Goal: Information Seeking & Learning: Compare options

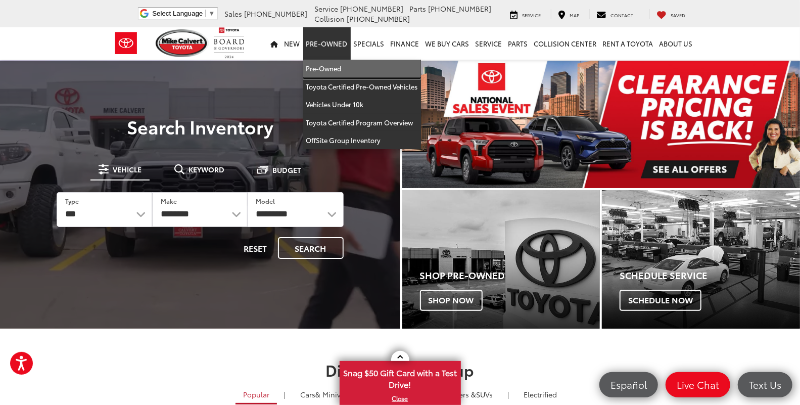
click at [322, 68] on link "Pre-Owned" at bounding box center [362, 69] width 118 height 18
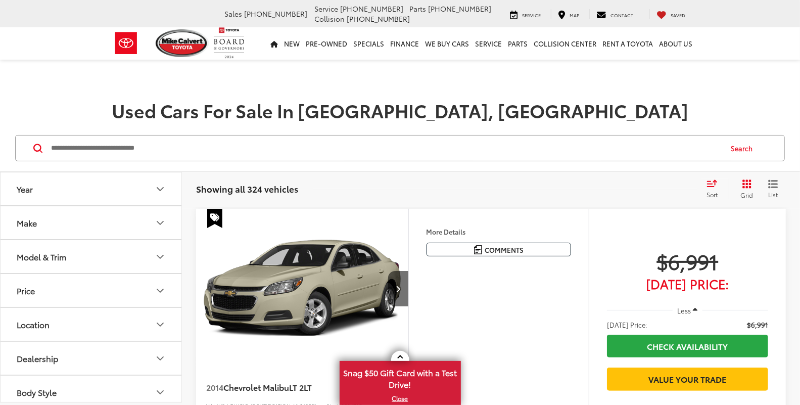
click at [99, 150] on input "Search by Make, Model, or Keyword" at bounding box center [385, 148] width 671 height 24
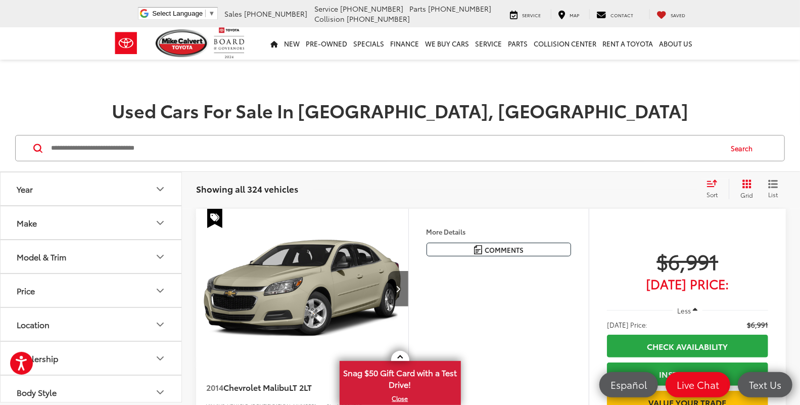
paste input "*******"
type input "*******"
click at [745, 151] on button "Search" at bounding box center [744, 147] width 46 height 25
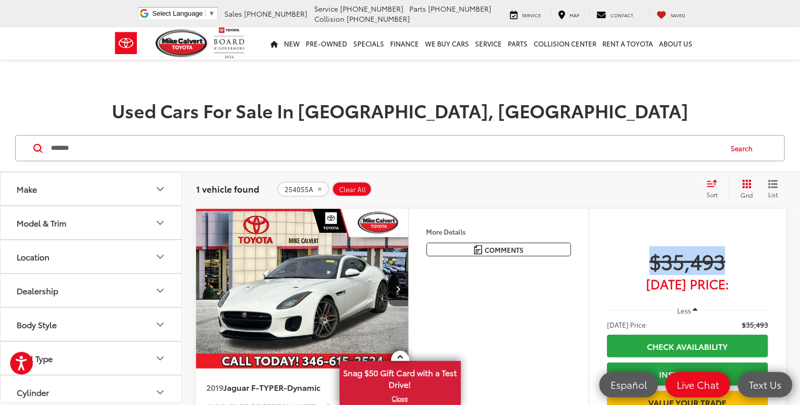
drag, startPoint x: 731, startPoint y: 261, endPoint x: 650, endPoint y: 263, distance: 80.9
click at [650, 263] on span "$35,493" at bounding box center [687, 260] width 161 height 25
copy span "$35,493"
click at [336, 285] on img "2019 Jaguar F-TYPE R-Dynamic 0" at bounding box center [303, 289] width 214 height 160
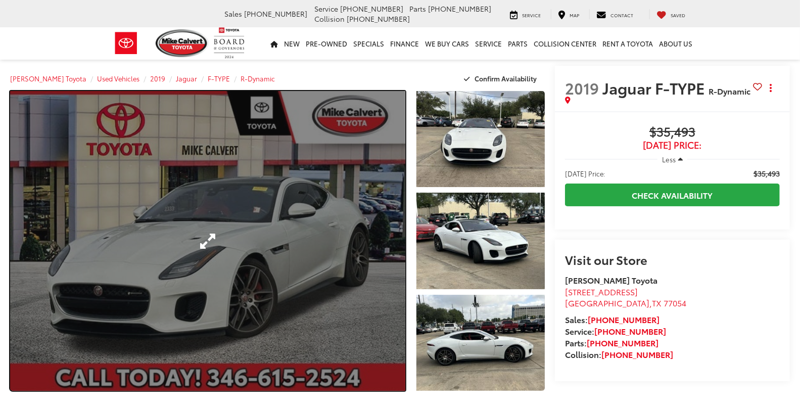
click at [306, 240] on link "Expand Photo 0" at bounding box center [207, 241] width 395 height 300
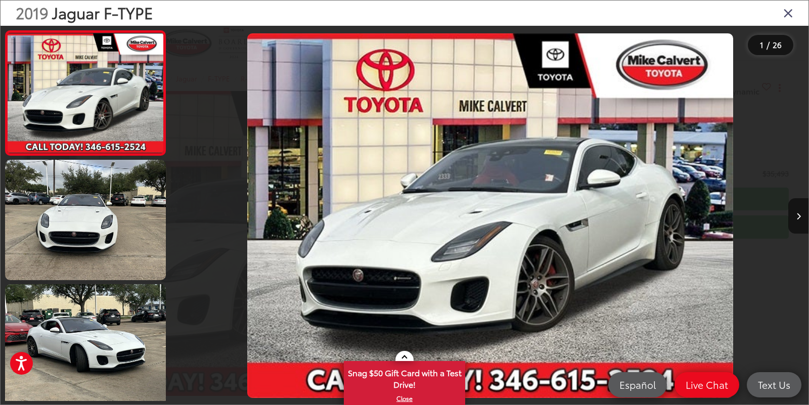
click at [786, 11] on icon "Close gallery" at bounding box center [788, 12] width 10 height 13
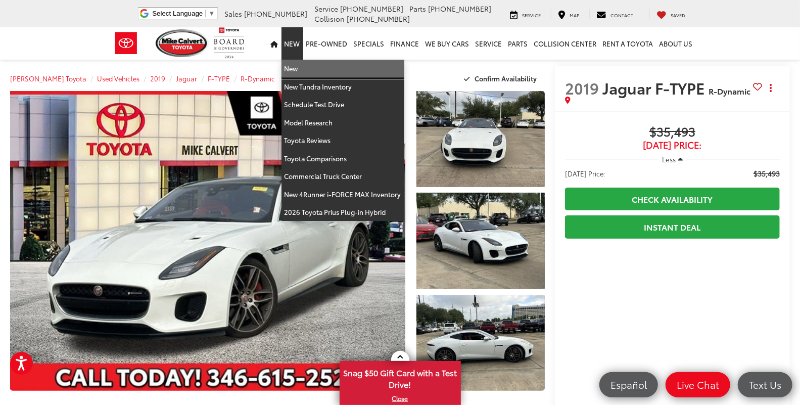
click at [292, 66] on link "New" at bounding box center [342, 69] width 123 height 18
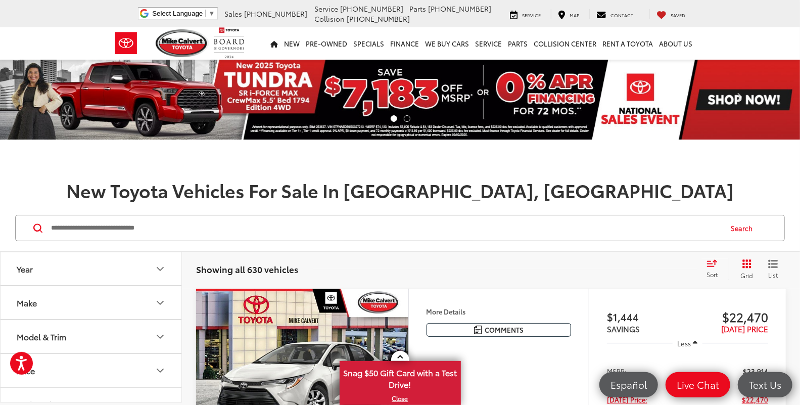
click at [131, 269] on button "Year" at bounding box center [92, 268] width 182 height 33
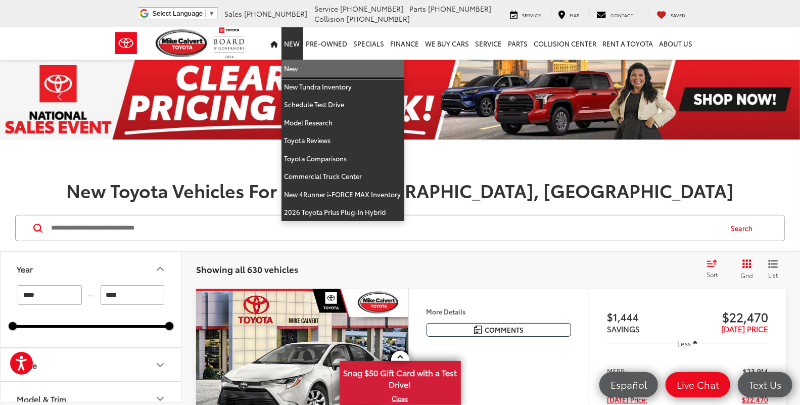
click at [296, 67] on link "New" at bounding box center [342, 69] width 123 height 18
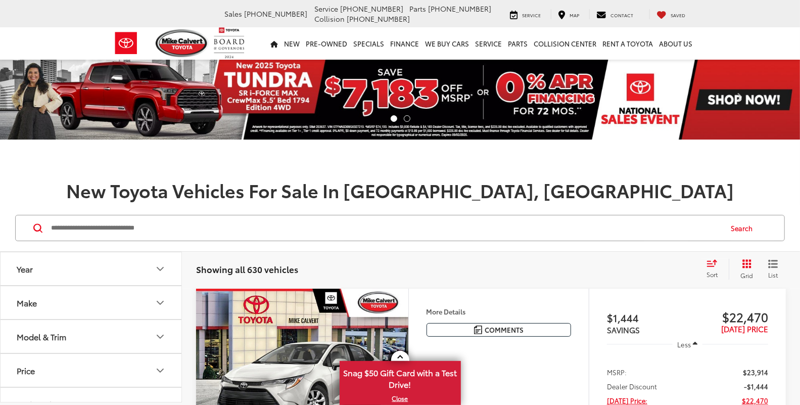
click at [126, 309] on button "Make" at bounding box center [92, 302] width 182 height 33
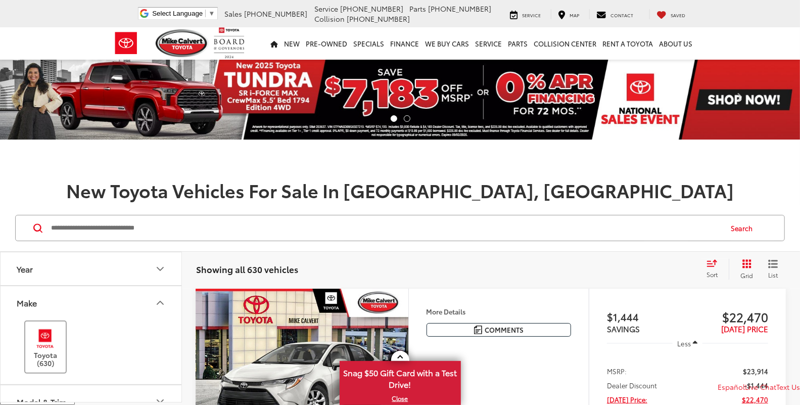
click at [43, 338] on img at bounding box center [45, 338] width 28 height 24
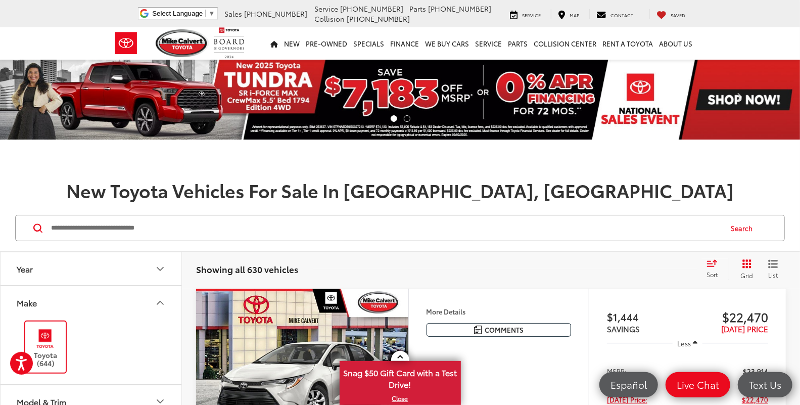
scroll to position [112, 0]
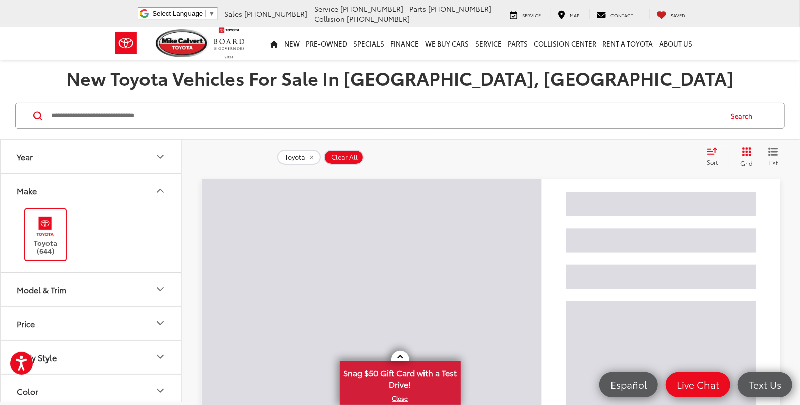
click at [129, 284] on button "Model & Trim" at bounding box center [92, 289] width 182 height 33
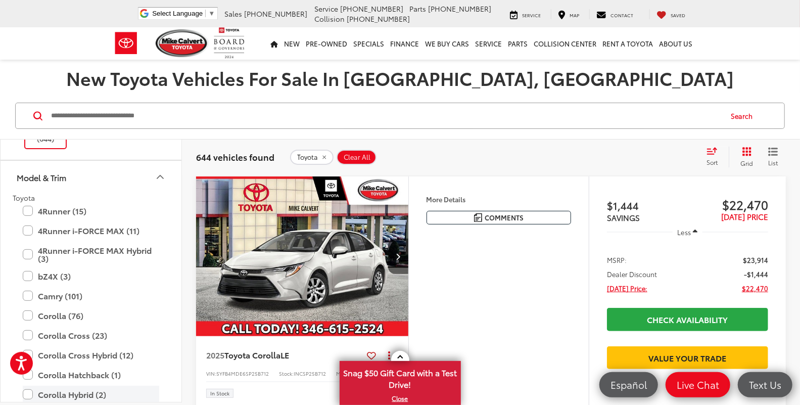
scroll to position [168, 0]
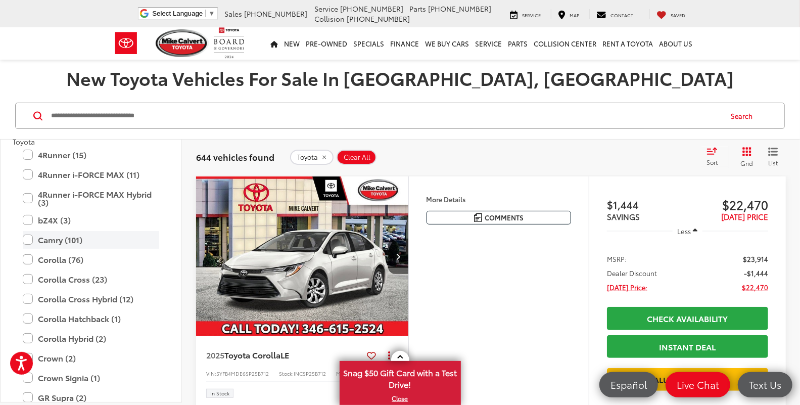
click at [28, 236] on label "Camry (101)" at bounding box center [91, 240] width 136 height 18
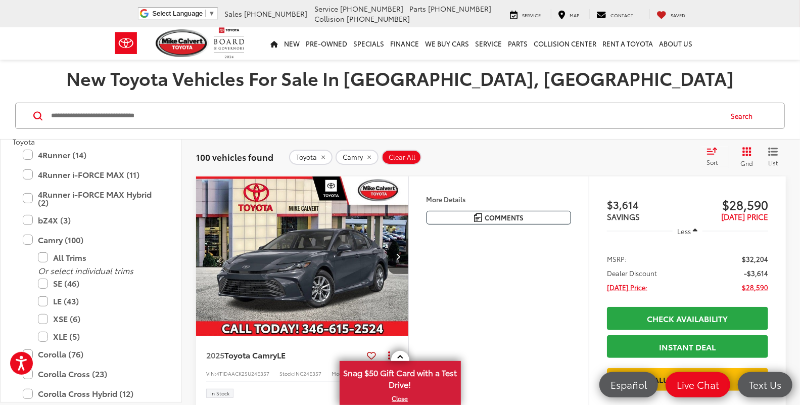
click at [716, 151] on icon "Select sort value" at bounding box center [711, 151] width 11 height 8
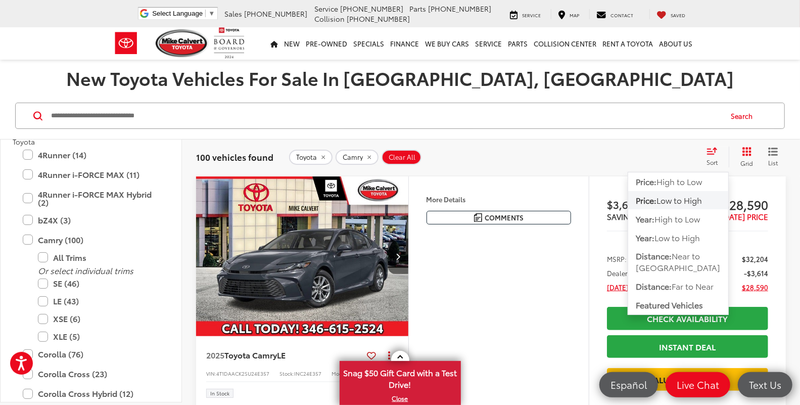
click at [680, 200] on span "Low to High" at bounding box center [678, 200] width 45 height 12
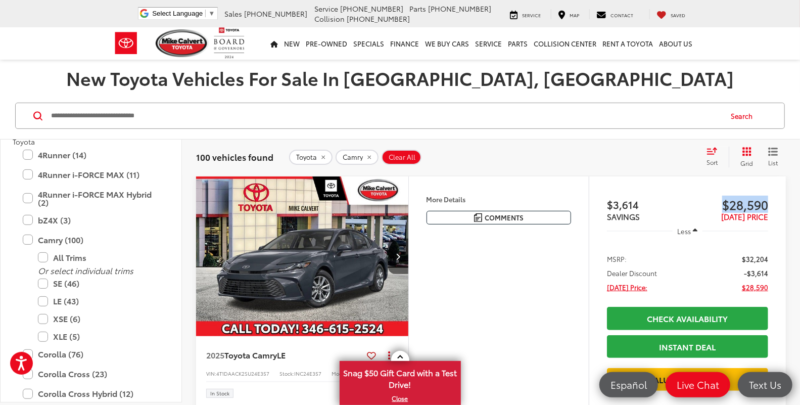
drag, startPoint x: 771, startPoint y: 201, endPoint x: 720, endPoint y: 208, distance: 52.0
click at [720, 208] on div "Track Price $3,614 SAVINGS $28,590 TODAY'S PRICE Less MSRP: $32,204 Dealer Disc…" at bounding box center [687, 302] width 197 height 252
copy span "$28,590"
click at [307, 277] on img "2025 Toyota Camry LE 0" at bounding box center [303, 256] width 214 height 160
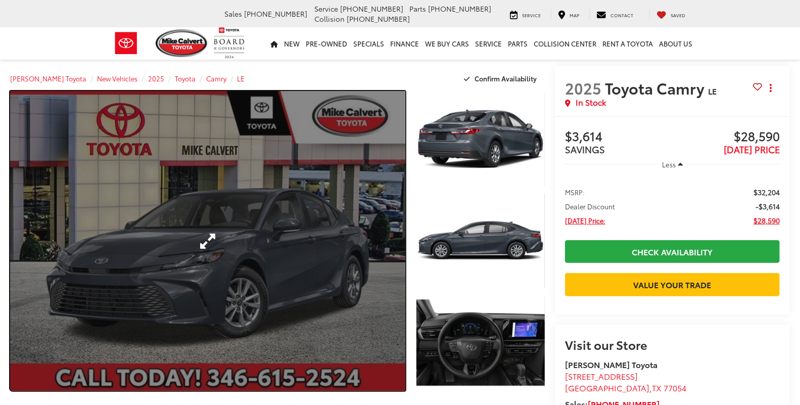
click at [311, 243] on link "Expand Photo 0" at bounding box center [207, 241] width 395 height 300
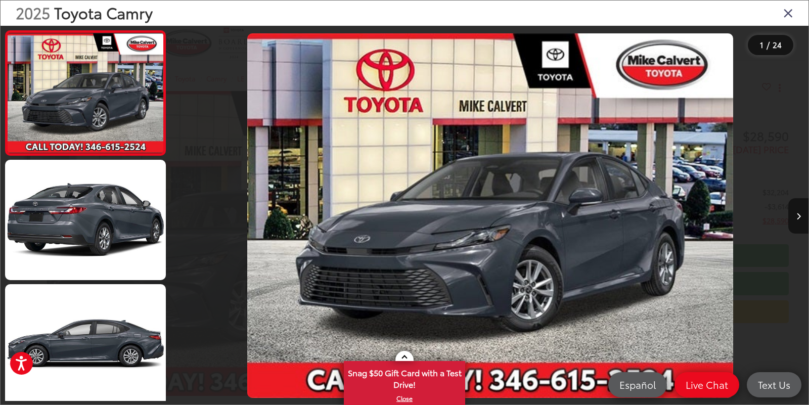
click at [781, 17] on div "2025 Toyota Camry" at bounding box center [405, 13] width 808 height 25
click at [789, 14] on icon "Close gallery" at bounding box center [788, 12] width 10 height 13
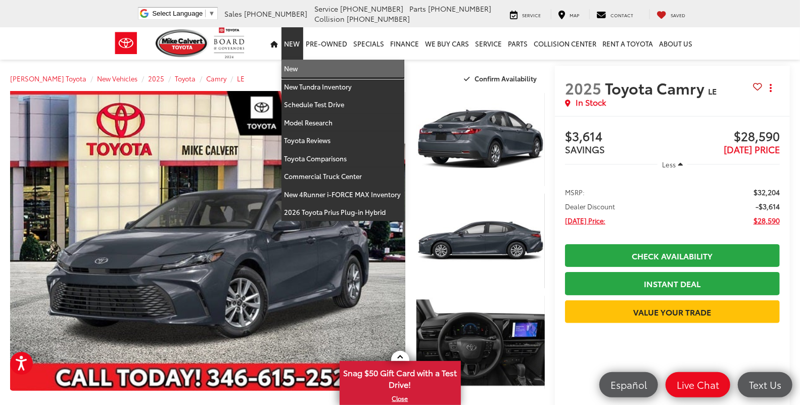
click at [296, 69] on link "New" at bounding box center [342, 69] width 123 height 18
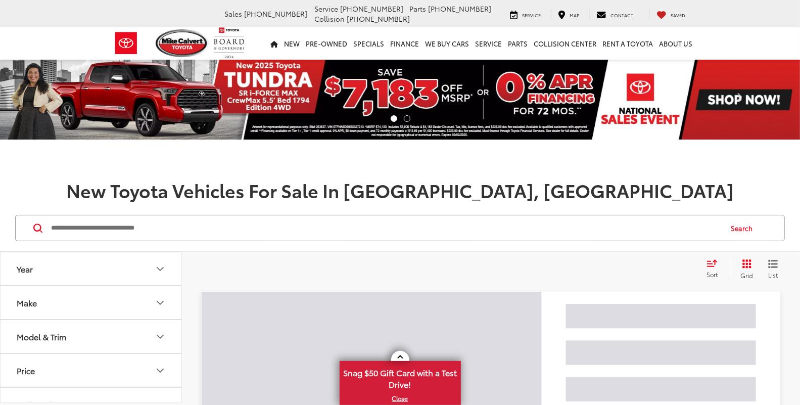
click at [229, 225] on input "Search by Make, Model, or Keyword" at bounding box center [385, 228] width 671 height 24
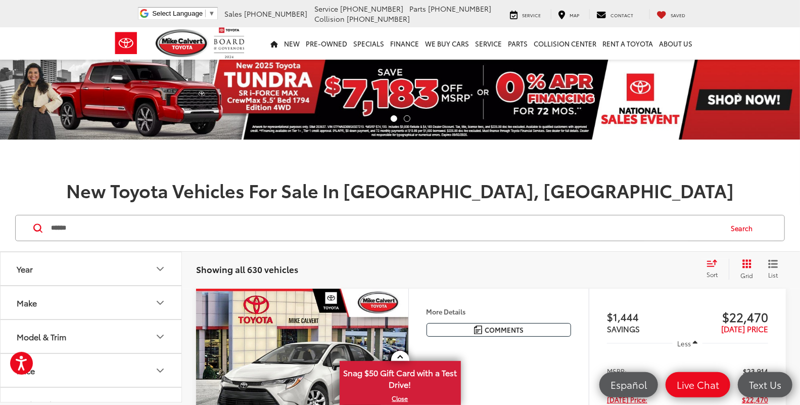
type input "******"
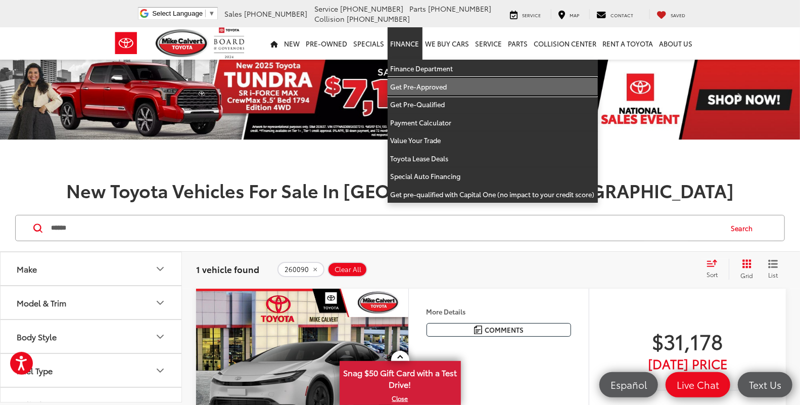
click at [443, 84] on link "Get Pre-Approved" at bounding box center [493, 87] width 210 height 18
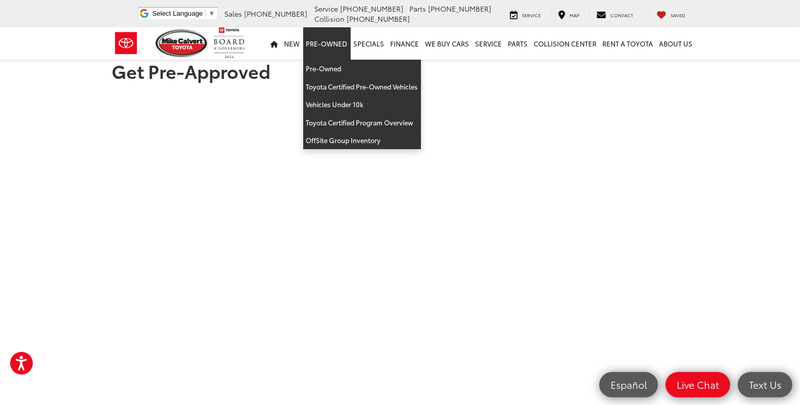
click at [330, 41] on link "Pre-Owned" at bounding box center [327, 43] width 48 height 32
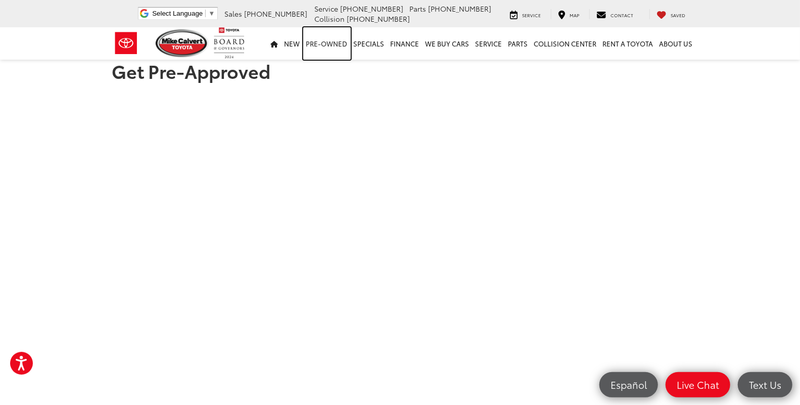
click at [332, 41] on link "Pre-Owned" at bounding box center [327, 43] width 48 height 32
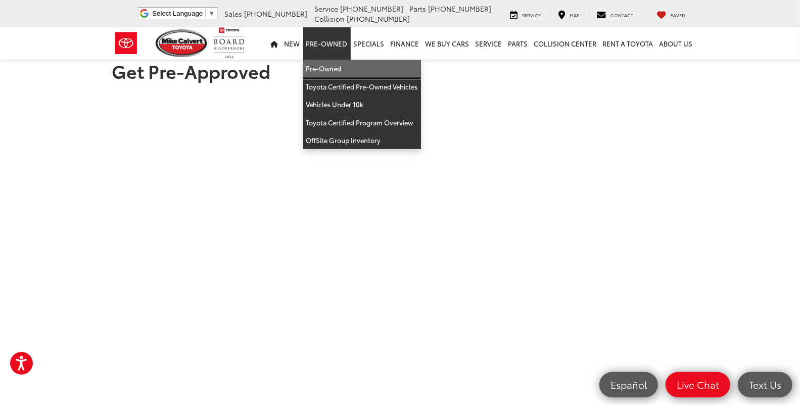
click at [340, 69] on link "Pre-Owned" at bounding box center [362, 69] width 118 height 18
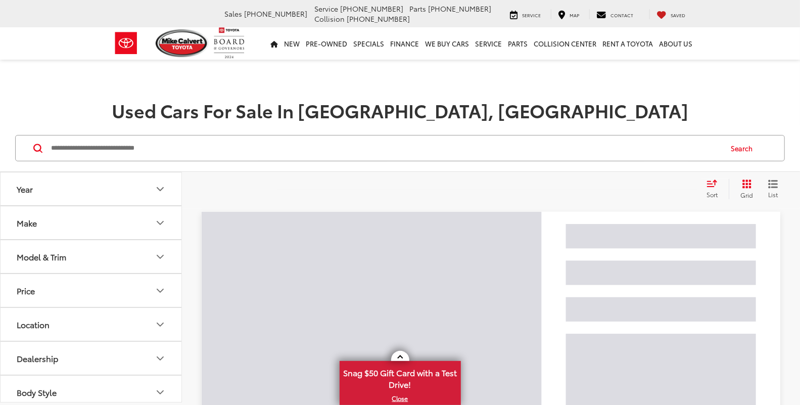
click at [255, 149] on input "Search by Make, Model, or Keyword" at bounding box center [385, 148] width 671 height 24
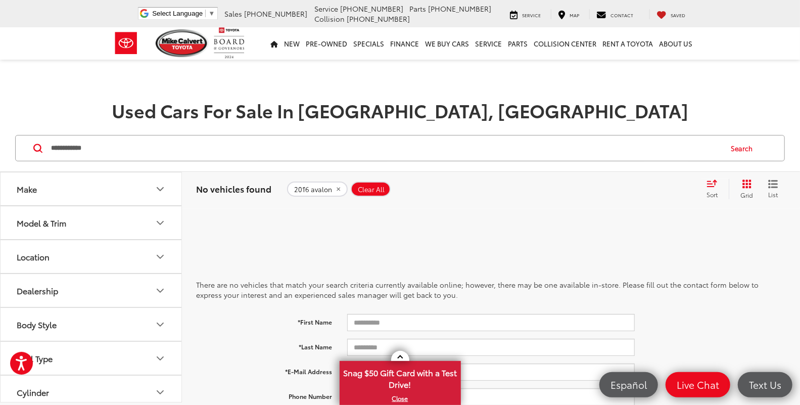
drag, startPoint x: 66, startPoint y: 147, endPoint x: 82, endPoint y: 157, distance: 19.1
click at [66, 147] on input "**********" at bounding box center [385, 148] width 671 height 24
drag, startPoint x: 65, startPoint y: 147, endPoint x: 4, endPoint y: 142, distance: 61.3
click at [1, 138] on div "**********" at bounding box center [400, 148] width 800 height 47
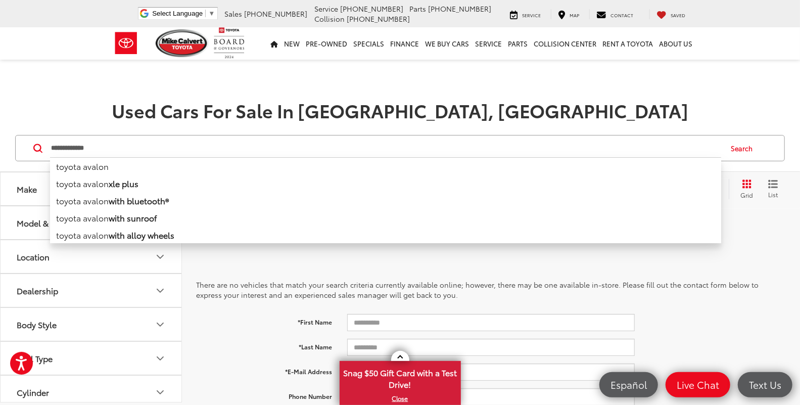
type input "**********"
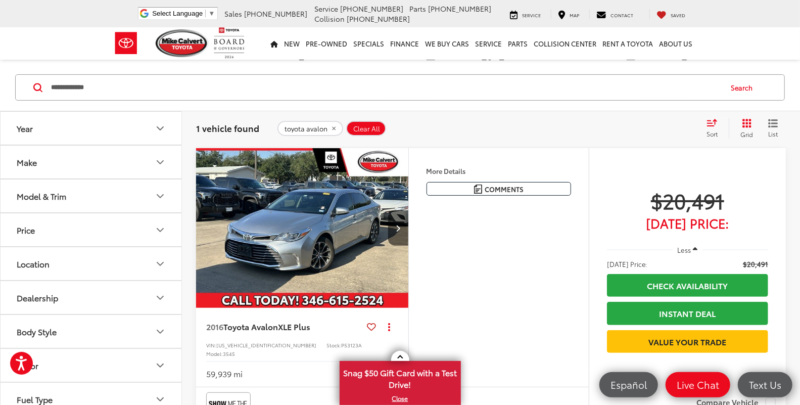
scroll to position [56, 0]
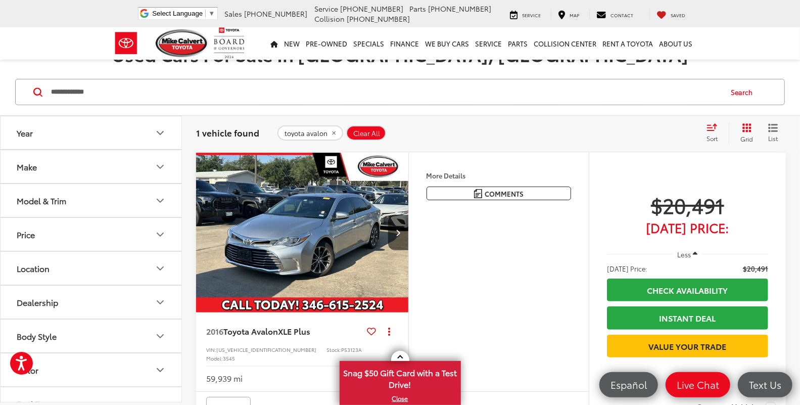
click at [276, 255] on img "2016 Toyota Avalon XLE Plus 0" at bounding box center [303, 233] width 214 height 160
click at [398, 236] on icon "Next image" at bounding box center [398, 232] width 5 height 7
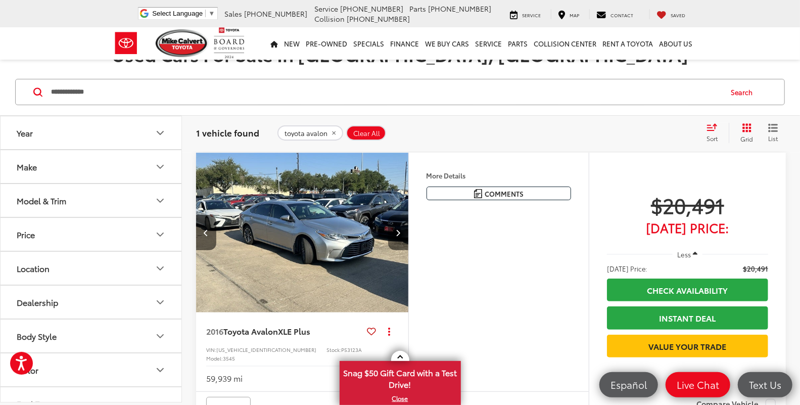
click at [398, 236] on icon "Next image" at bounding box center [398, 232] width 5 height 7
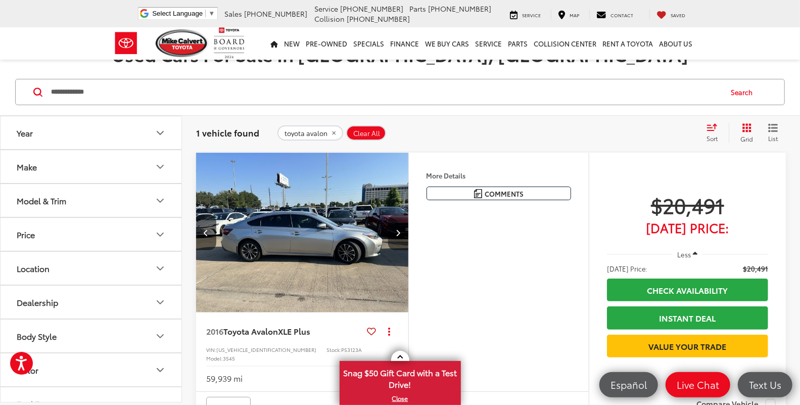
click at [400, 235] on icon "Next image" at bounding box center [398, 232] width 5 height 7
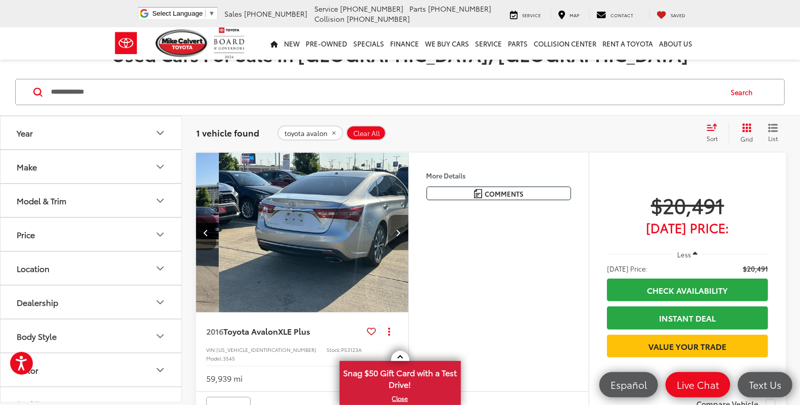
scroll to position [0, 640]
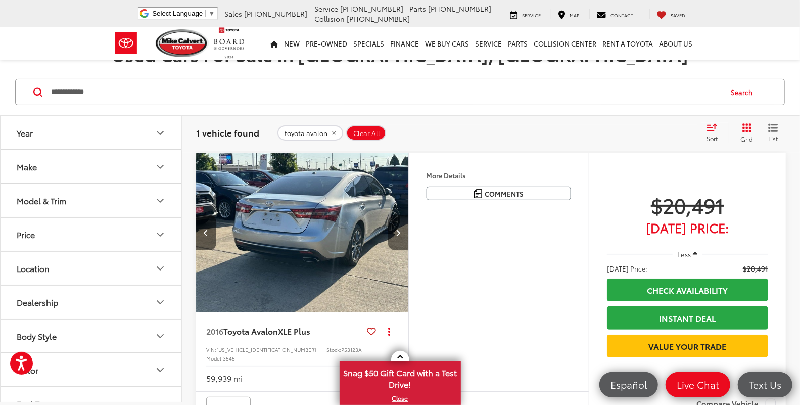
click at [400, 235] on icon "Next image" at bounding box center [398, 232] width 5 height 7
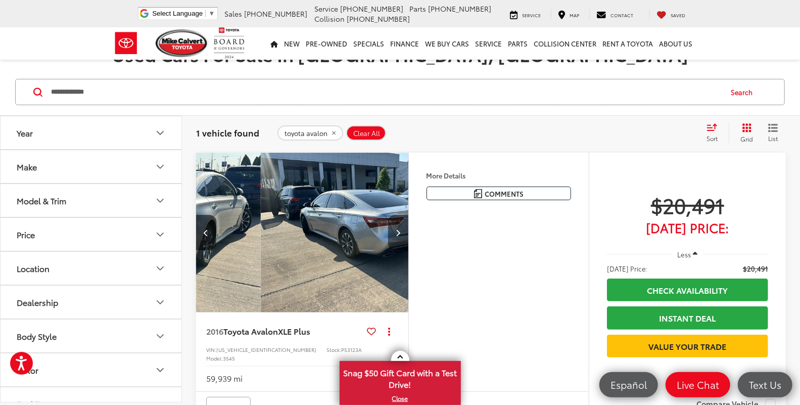
scroll to position [0, 855]
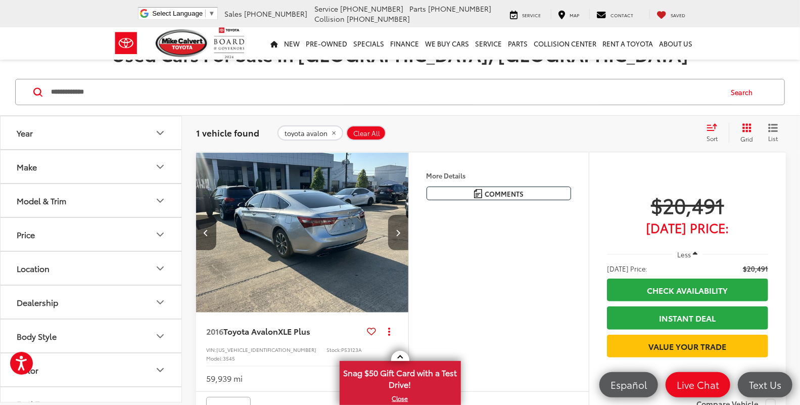
click at [400, 235] on icon "Next image" at bounding box center [398, 232] width 5 height 7
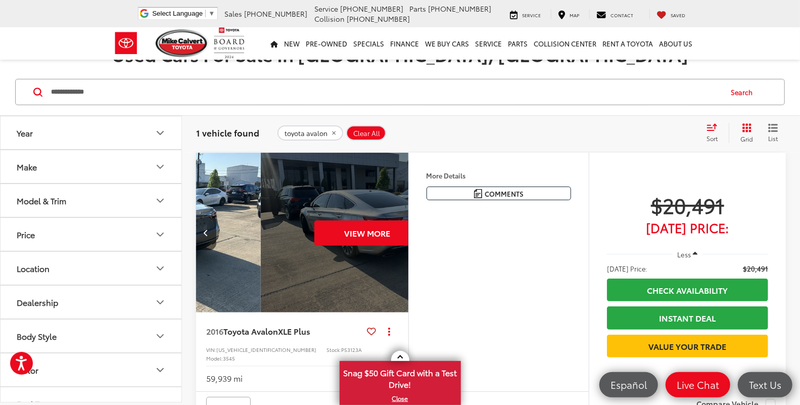
scroll to position [0, 1068]
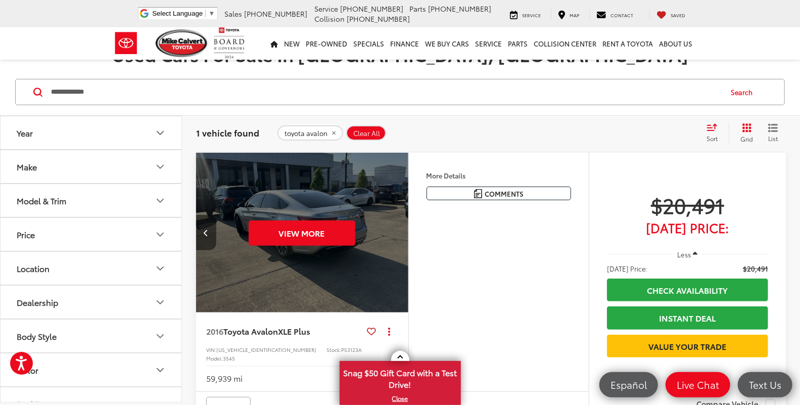
click at [209, 234] on button "Previous image" at bounding box center [206, 232] width 20 height 35
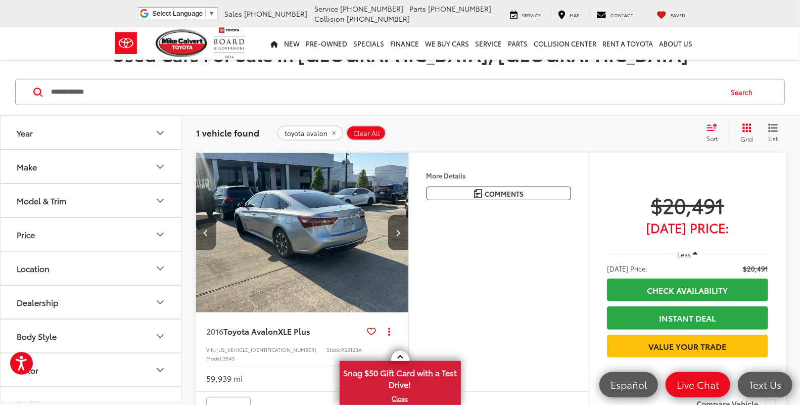
click at [209, 234] on button "Previous image" at bounding box center [206, 232] width 20 height 35
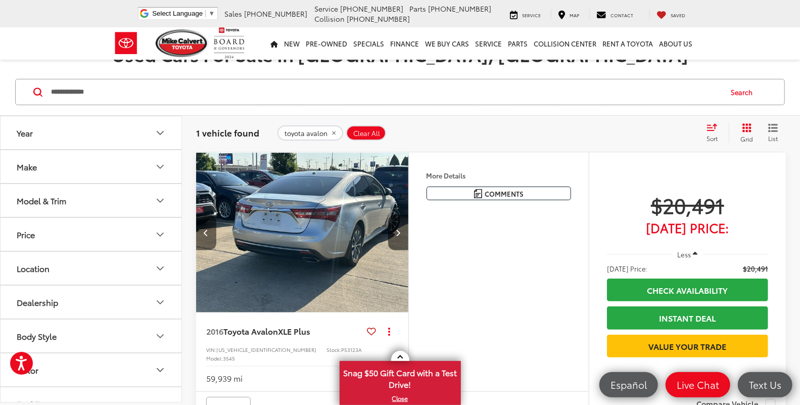
click at [209, 233] on button "Previous image" at bounding box center [206, 232] width 20 height 35
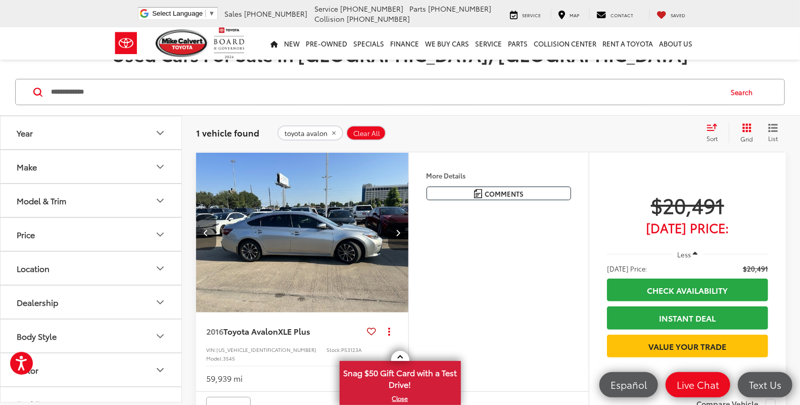
click at [209, 233] on button "Previous image" at bounding box center [206, 232] width 20 height 35
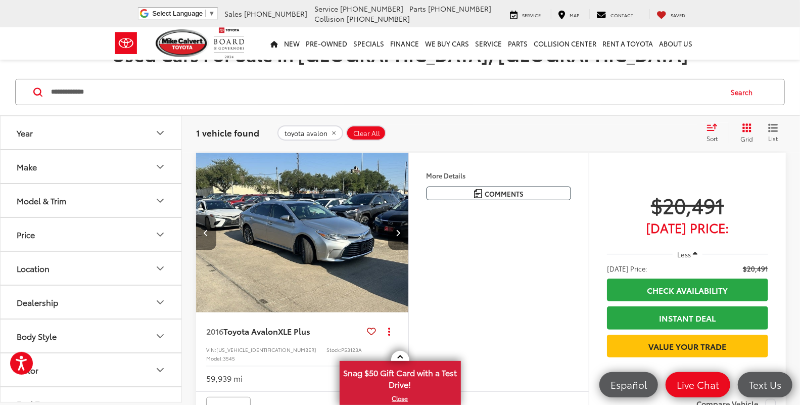
click at [213, 233] on button "Previous image" at bounding box center [206, 232] width 20 height 35
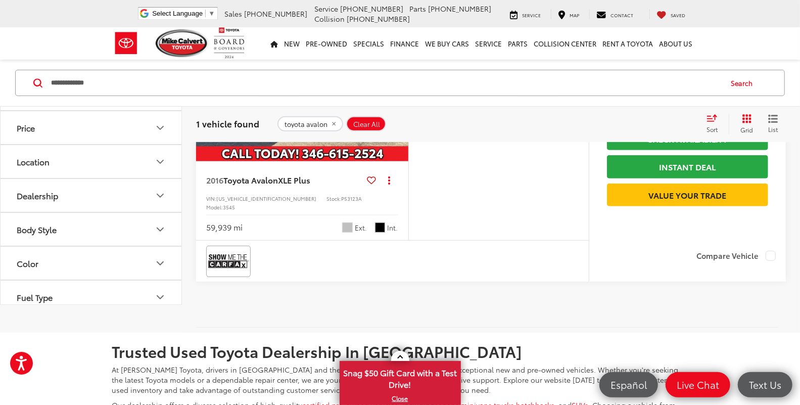
scroll to position [224, 0]
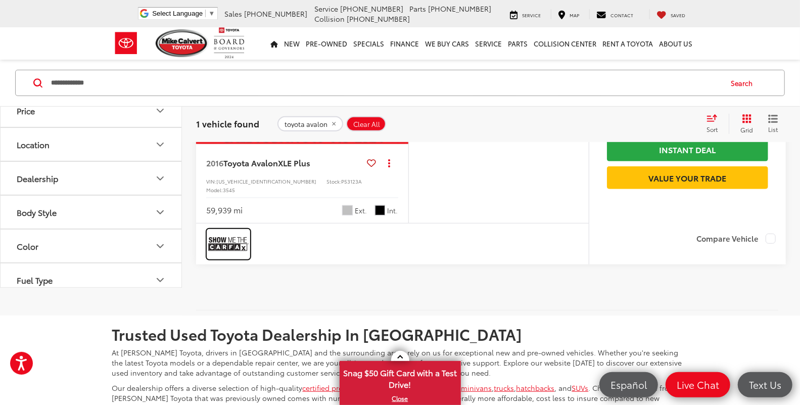
click at [233, 257] on img at bounding box center [228, 243] width 40 height 27
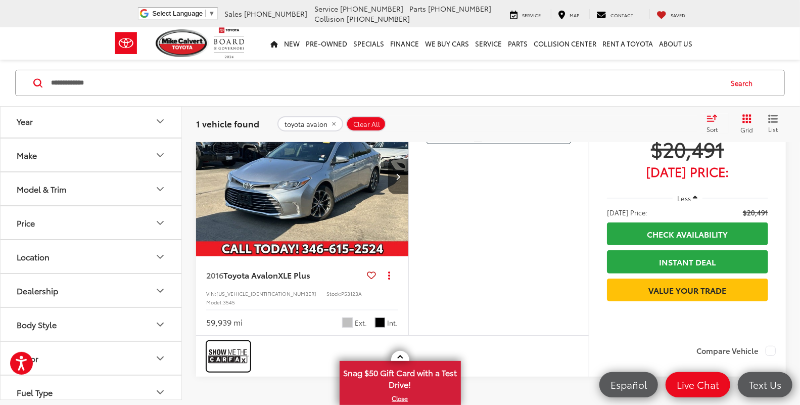
scroll to position [0, 0]
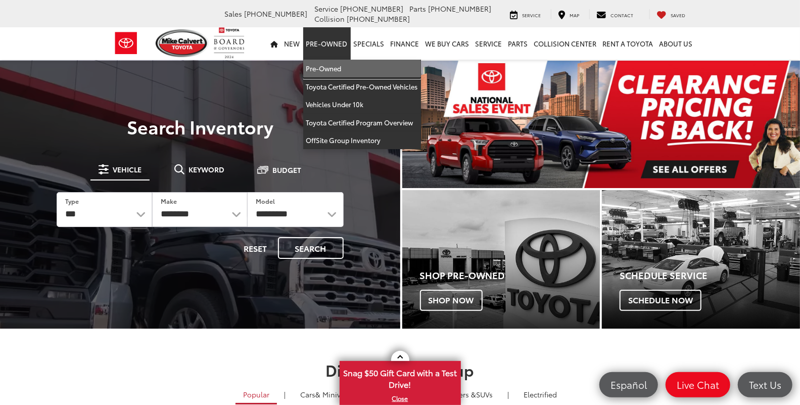
click at [337, 67] on link "Pre-Owned" at bounding box center [362, 69] width 118 height 18
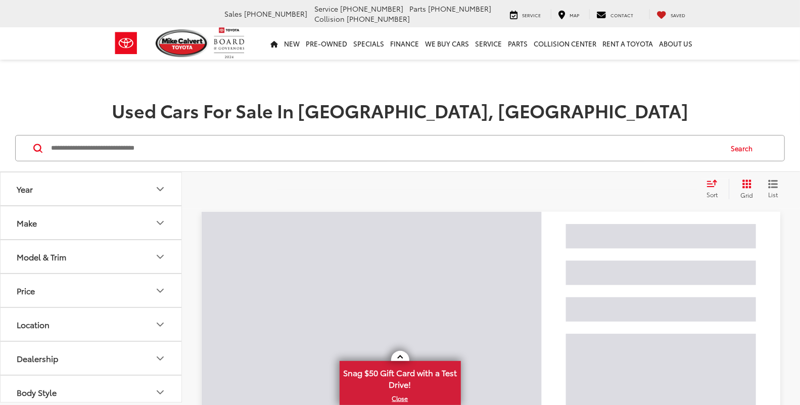
click at [225, 147] on input "Search by Make, Model, or Keyword" at bounding box center [385, 148] width 671 height 24
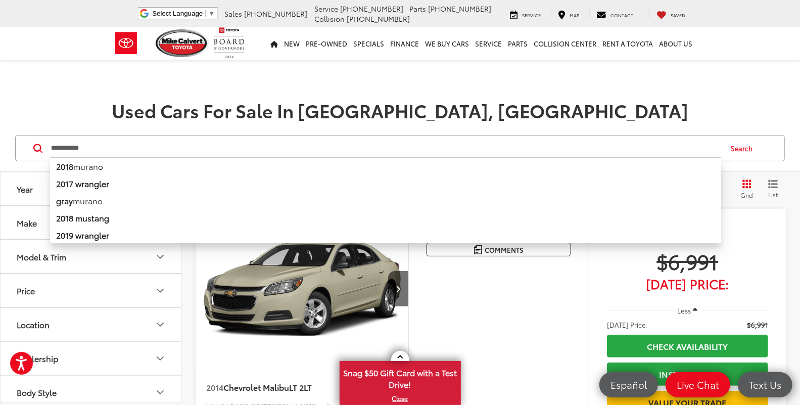
type input "**********"
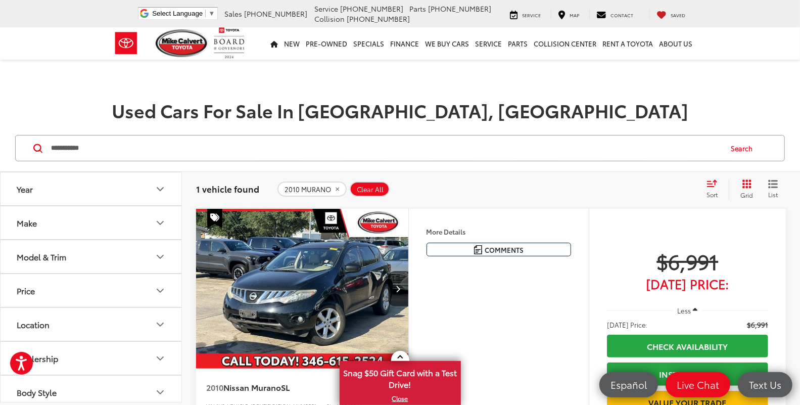
click at [340, 241] on img "2010 Nissan Murano SL 0" at bounding box center [303, 289] width 214 height 160
click at [398, 286] on icon "Next image" at bounding box center [398, 288] width 5 height 7
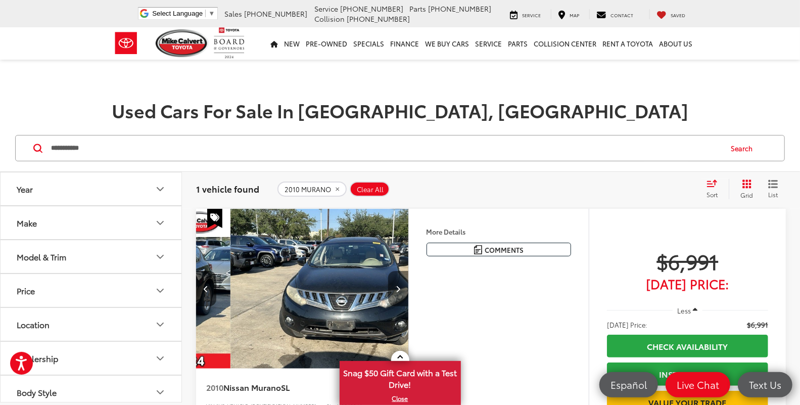
scroll to position [0, 214]
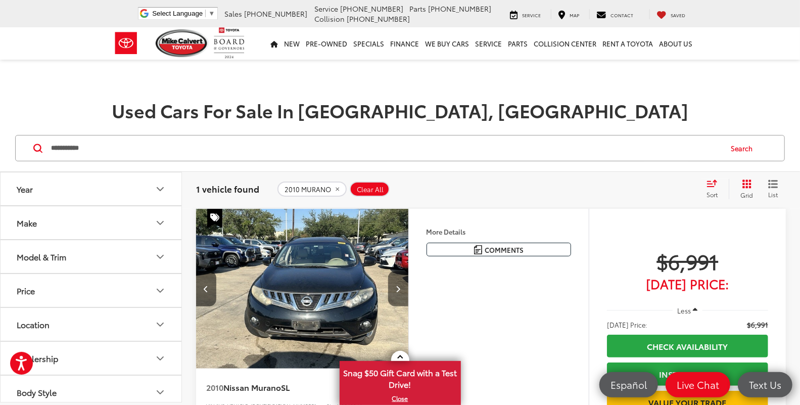
click at [400, 286] on button "Next image" at bounding box center [398, 288] width 20 height 35
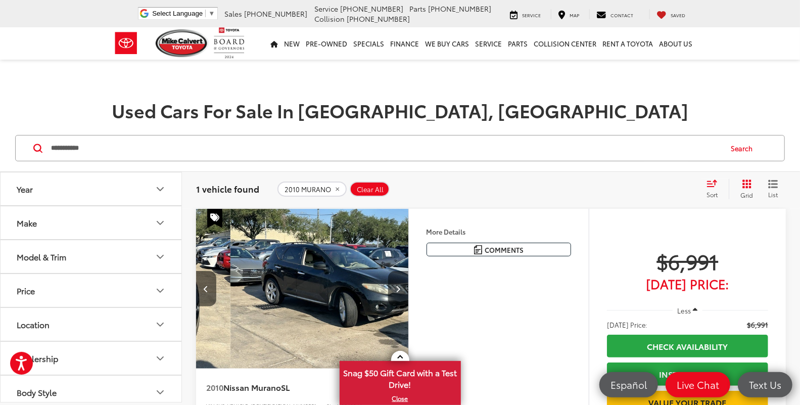
scroll to position [0, 427]
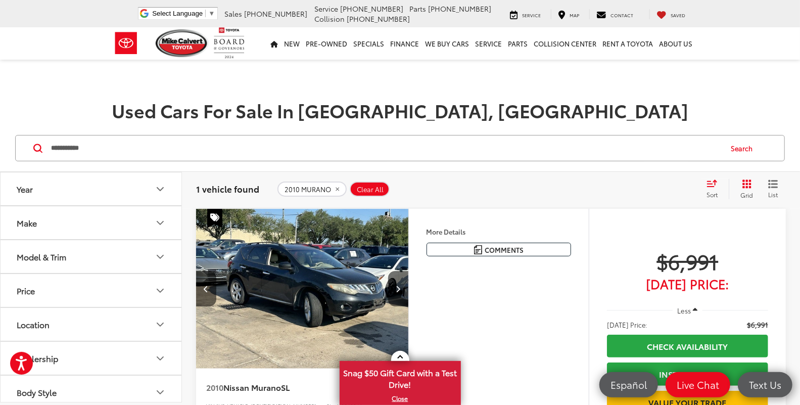
click at [304, 272] on img "2010 Nissan Murano SL 2" at bounding box center [303, 289] width 214 height 160
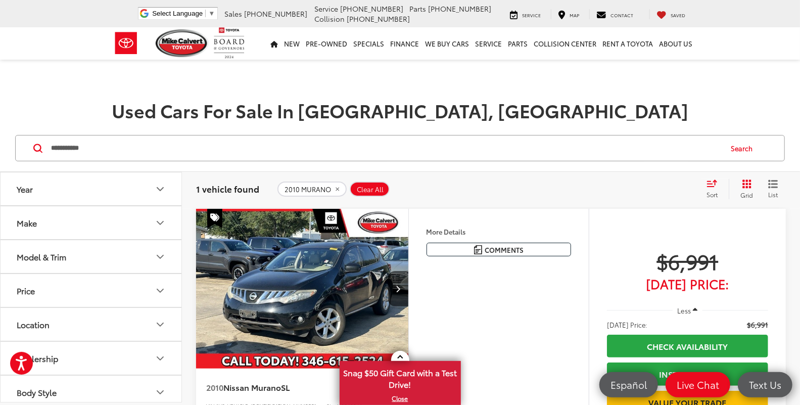
click at [336, 270] on img "2010 Nissan Murano SL 0" at bounding box center [303, 289] width 214 height 160
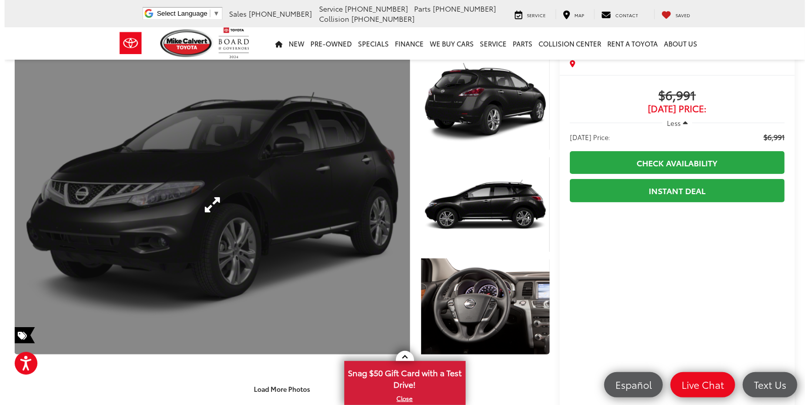
scroll to position [56, 0]
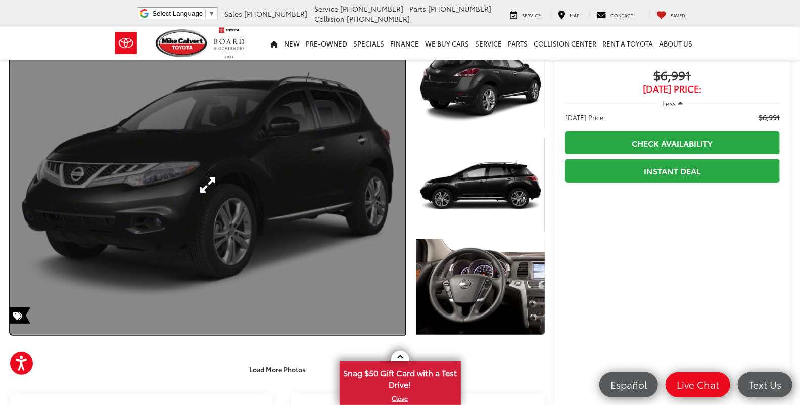
click at [200, 214] on link "Expand Photo 0" at bounding box center [207, 185] width 395 height 300
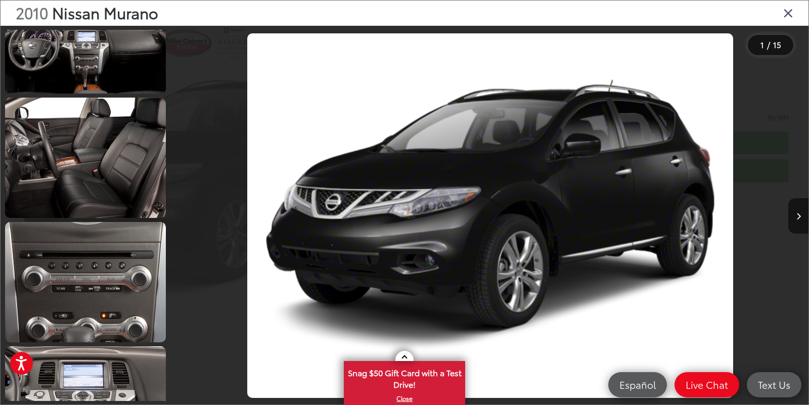
scroll to position [541, 0]
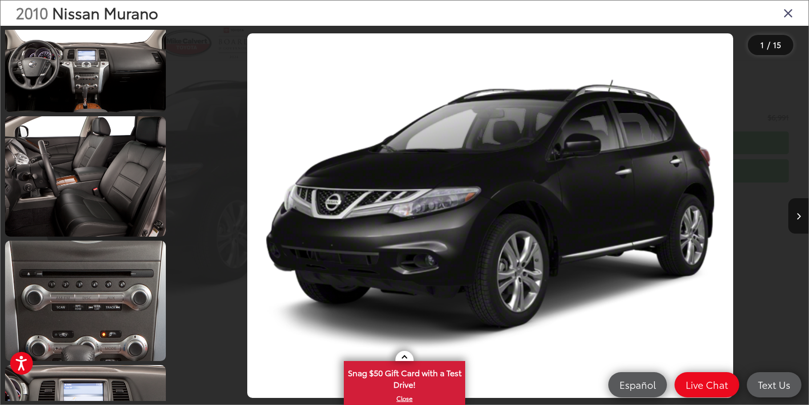
click at [449, 263] on img "2010 Nissan Murano SL 0" at bounding box center [490, 215] width 486 height 364
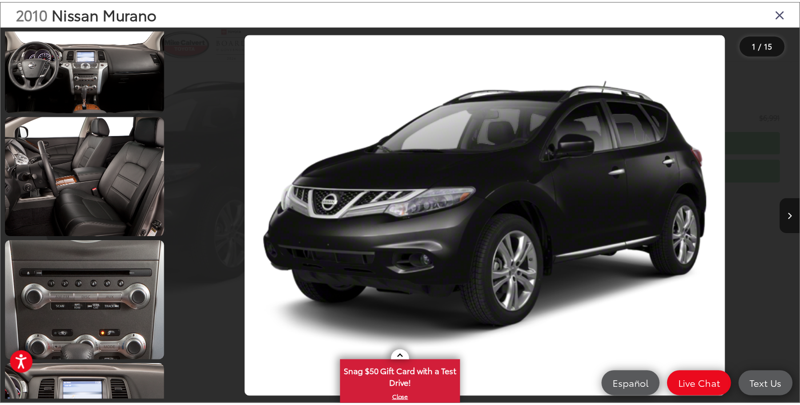
scroll to position [0, 0]
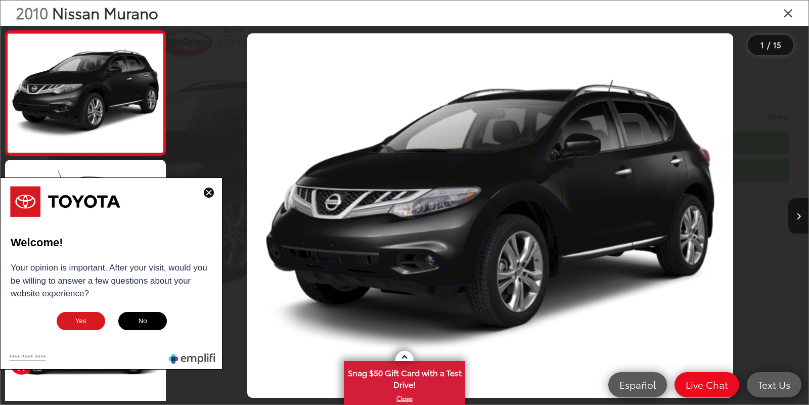
click at [785, 9] on icon "Close gallery" at bounding box center [788, 12] width 10 height 13
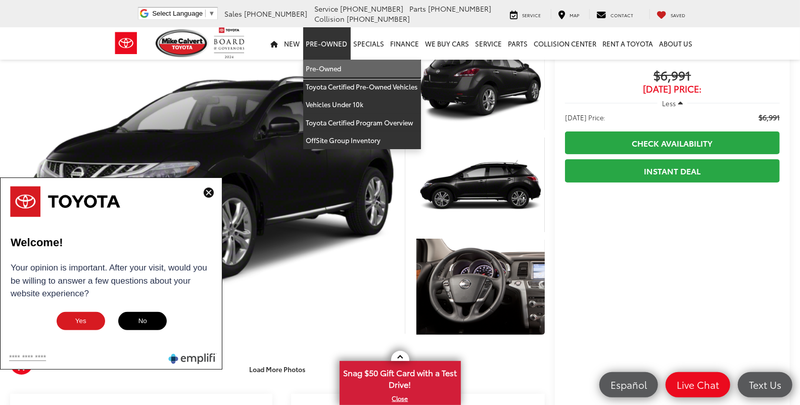
click at [338, 65] on link "Pre-Owned" at bounding box center [362, 69] width 118 height 18
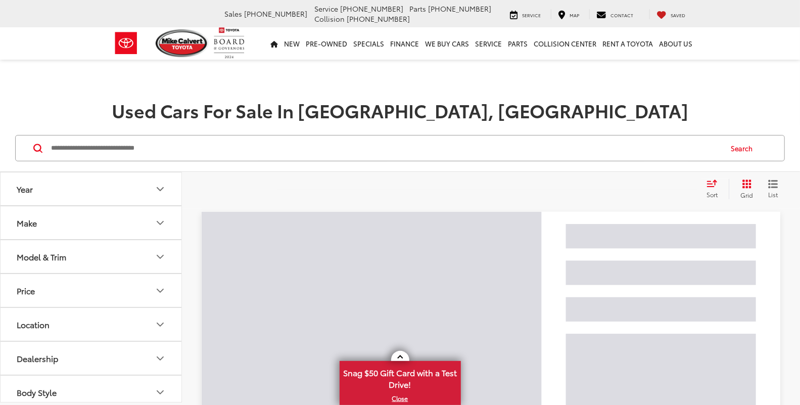
click at [126, 144] on input "Search by Make, Model, or Keyword" at bounding box center [385, 148] width 671 height 24
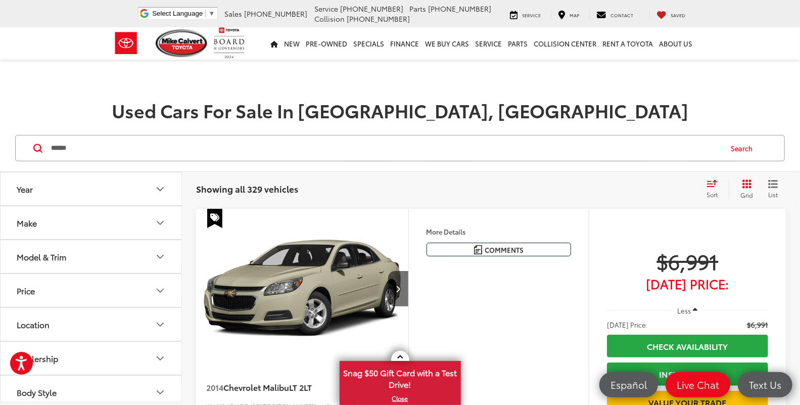
type input "******"
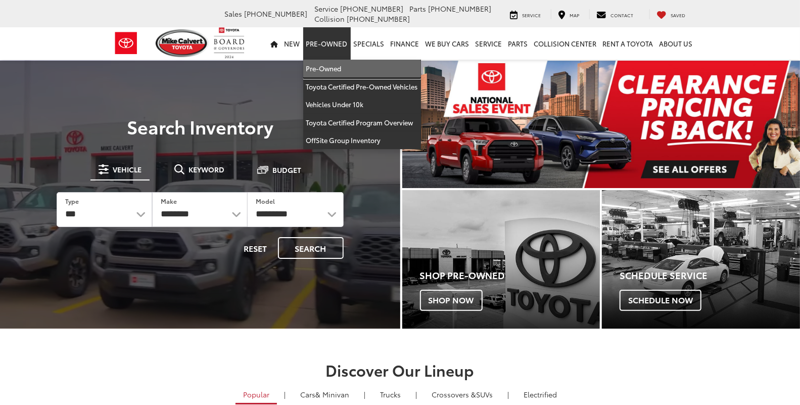
click at [340, 68] on link "Pre-Owned" at bounding box center [362, 69] width 118 height 18
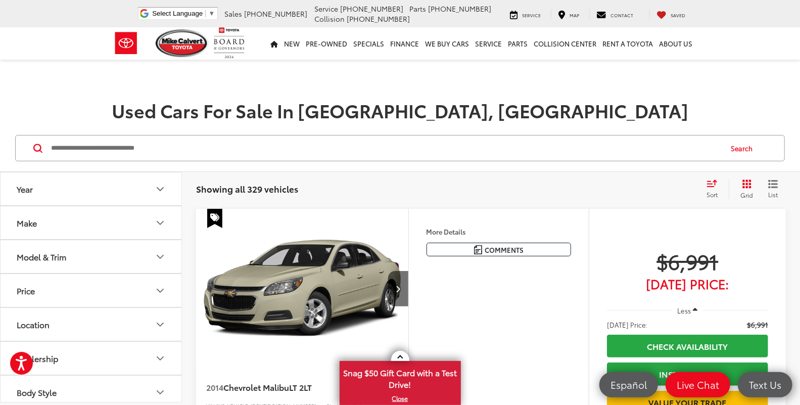
drag, startPoint x: 102, startPoint y: 156, endPoint x: 84, endPoint y: 120, distance: 39.8
click at [102, 156] on input "Search by Make, Model, or Keyword" at bounding box center [385, 148] width 671 height 24
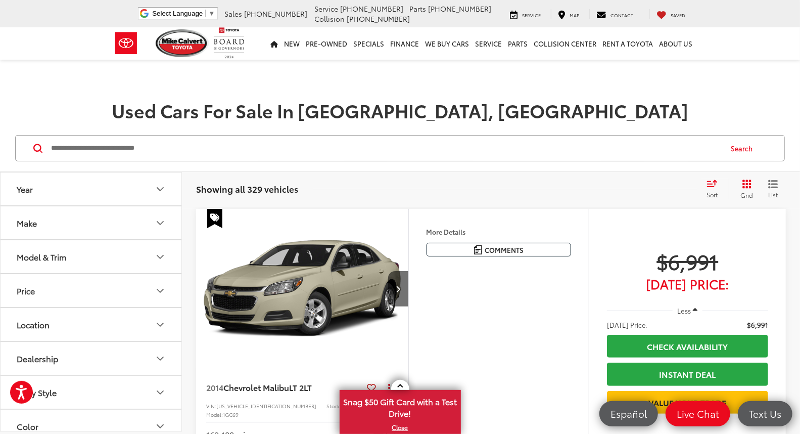
type input "*"
type input "*******"
